Goal: Information Seeking & Learning: Learn about a topic

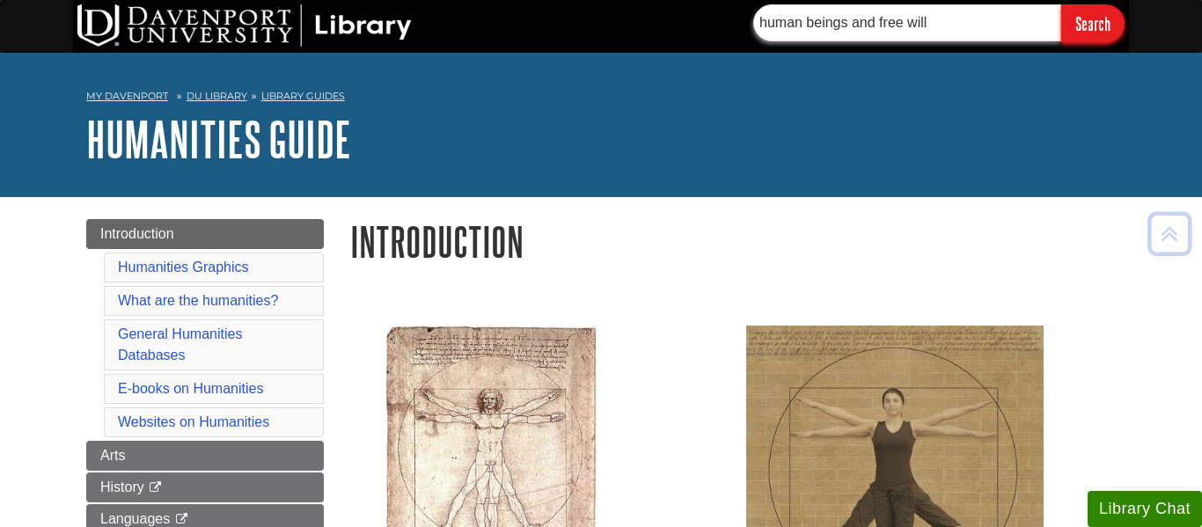
click at [891, 24] on input "human beings and free will" at bounding box center [908, 22] width 308 height 37
paste input "[PERSON_NAME] The Creation of [PERSON_NAME]"
type input "[PERSON_NAME] The Creation of [PERSON_NAME]"
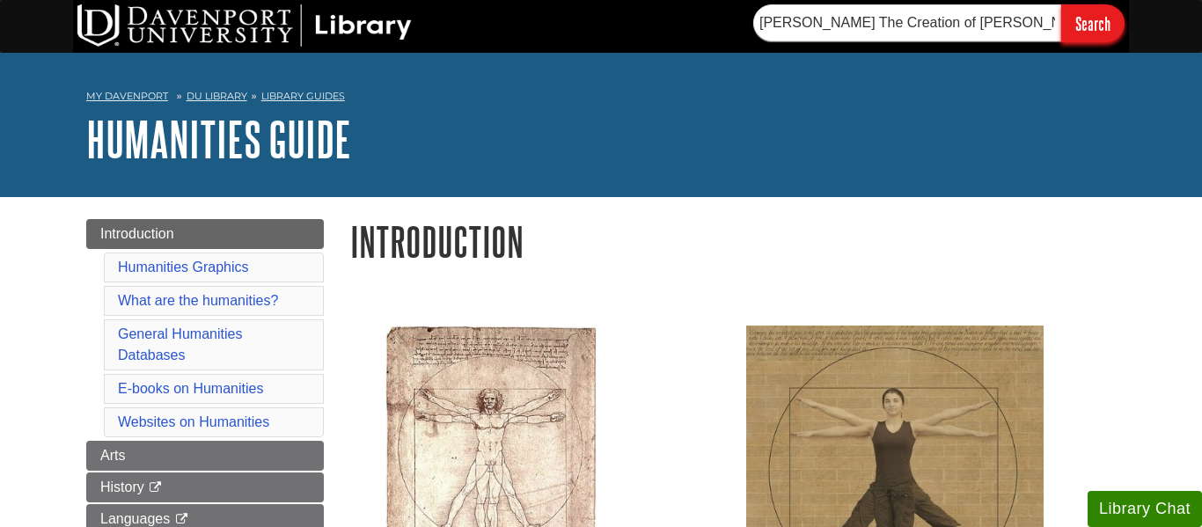
click at [1087, 32] on input "Search" at bounding box center [1093, 23] width 63 height 38
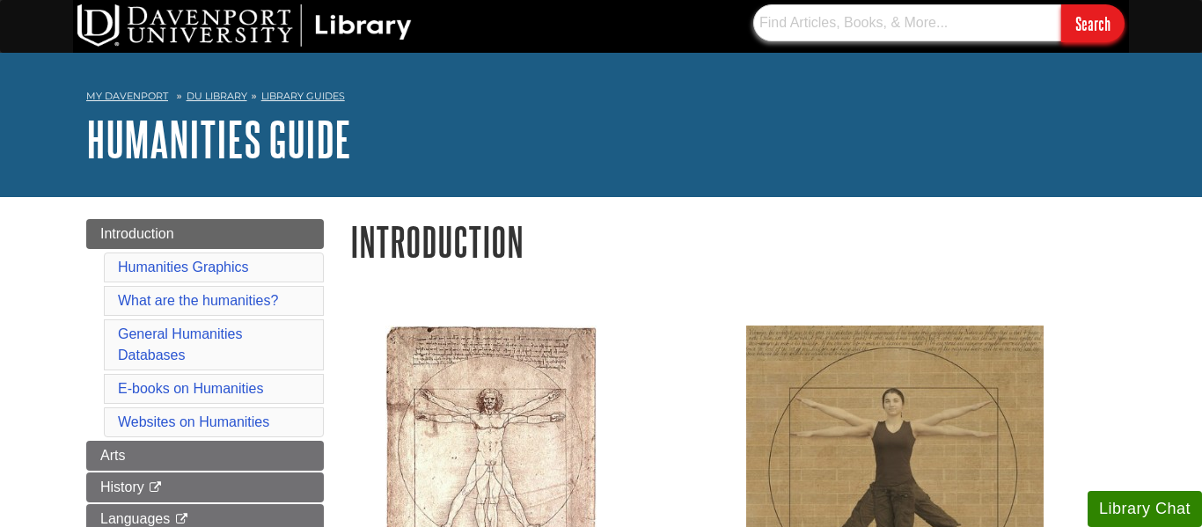
click at [867, 20] on input "text" at bounding box center [908, 22] width 308 height 37
type input "romeo"
type input "Romeo and juliet"
click at [1062, 4] on input "Search" at bounding box center [1093, 23] width 63 height 38
click at [838, 33] on input "Romeo and juliet" at bounding box center [908, 22] width 308 height 37
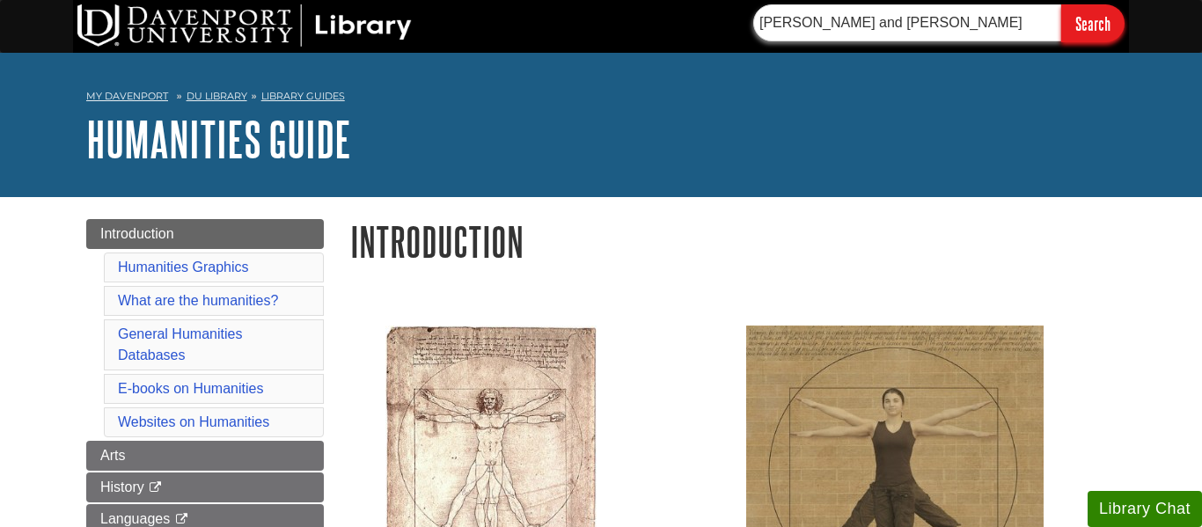
click at [850, 26] on input "Romeo and juliet" at bounding box center [908, 22] width 308 height 37
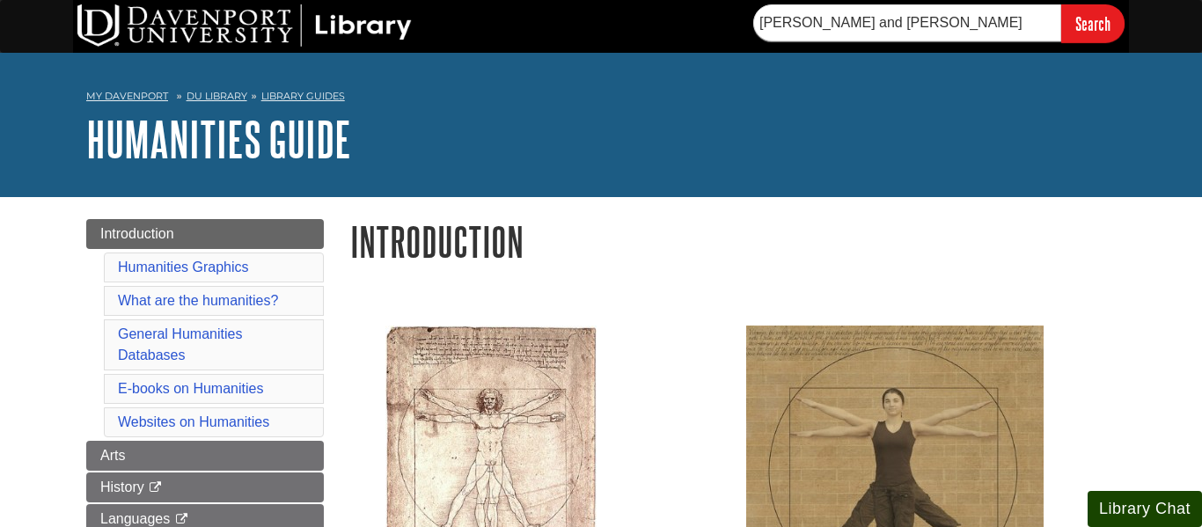
click at [1131, 509] on button "Library Chat" at bounding box center [1145, 509] width 114 height 36
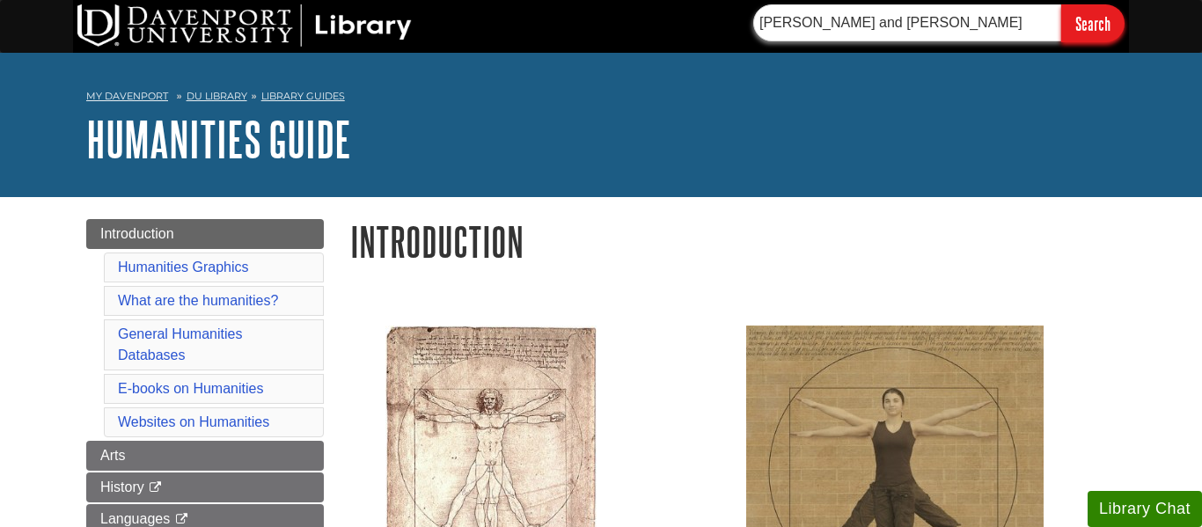
click at [836, 22] on input "Romeo and juliet" at bounding box center [908, 22] width 308 height 37
type input "humans loving deeply"
click at [1062, 4] on input "Search" at bounding box center [1093, 23] width 63 height 38
